Goal: Information Seeking & Learning: Learn about a topic

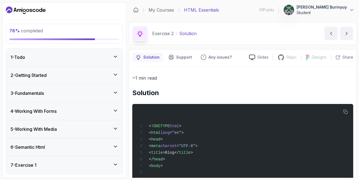
click at [6, 46] on div "78 % completed 1 - Todo 2 - Getting Started 3 - Fundamentals 4 - Working With F…" at bounding box center [64, 89] width 124 height 175
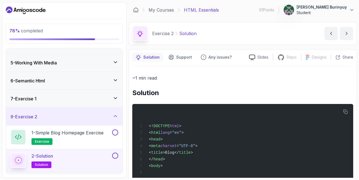
scroll to position [83, 0]
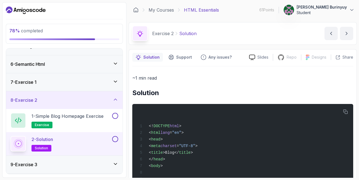
click at [358, 103] on section "78 % completed 1 - Todo 2 - Getting Started 3 - Fundamentals 4 - Working With F…" at bounding box center [179, 90] width 359 height 180
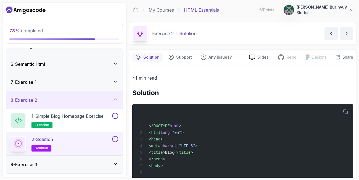
click at [358, 103] on section "78 % completed 1 - Todo 2 - Getting Started 3 - Fundamentals 4 - Working With F…" at bounding box center [179, 90] width 359 height 180
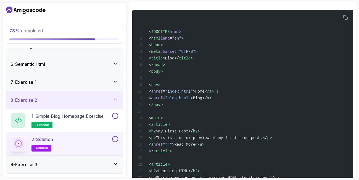
scroll to position [40, 0]
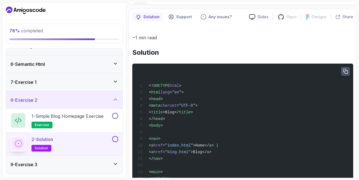
click at [345, 71] on icon "button" at bounding box center [345, 71] width 5 height 5
